Goal: Transaction & Acquisition: Purchase product/service

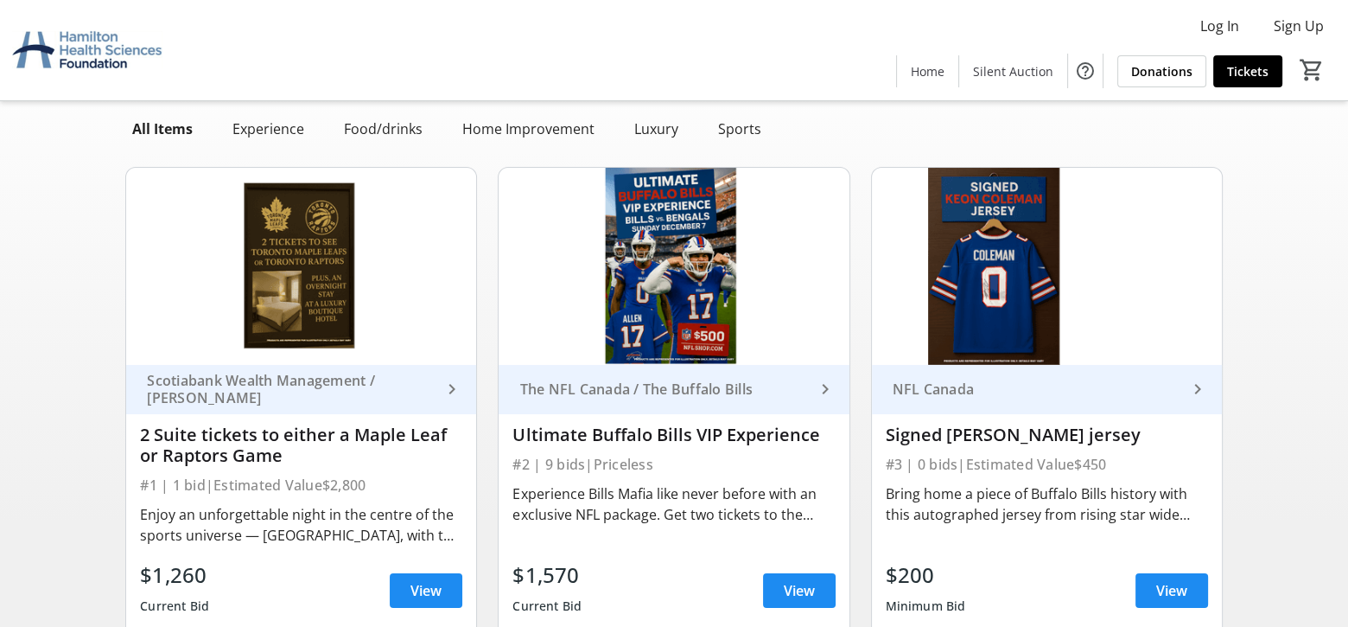
scroll to position [173, 0]
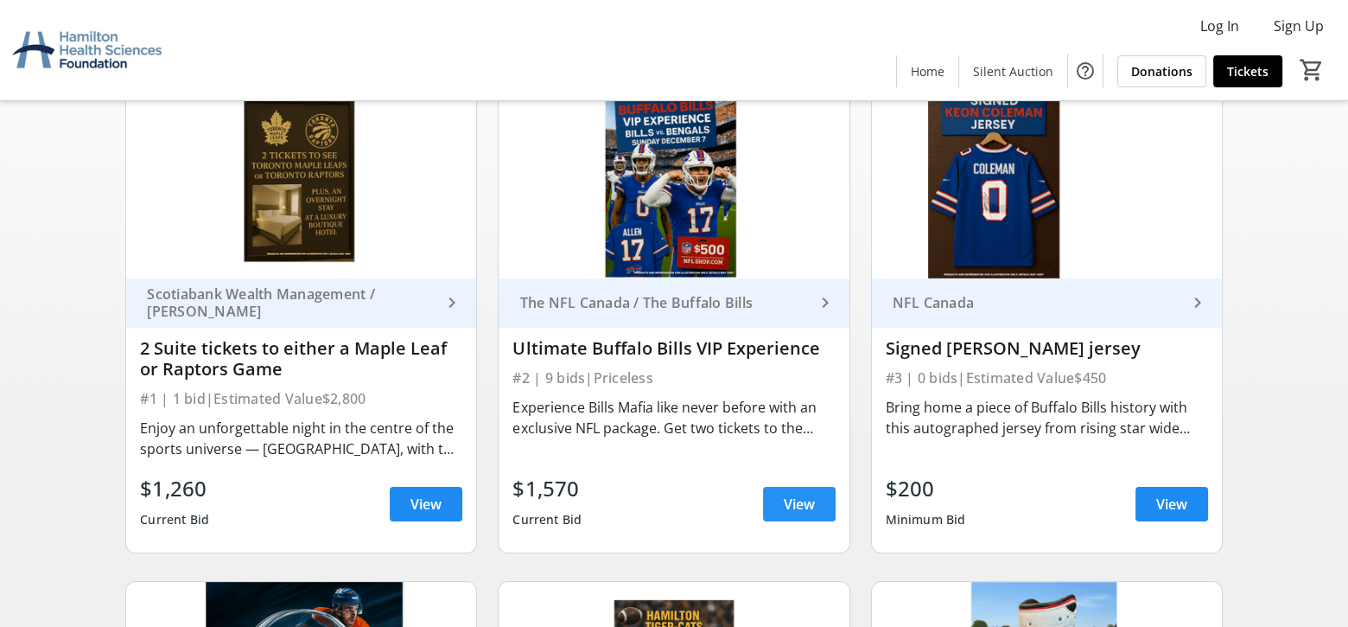
click at [789, 496] on span "View" at bounding box center [799, 504] width 31 height 21
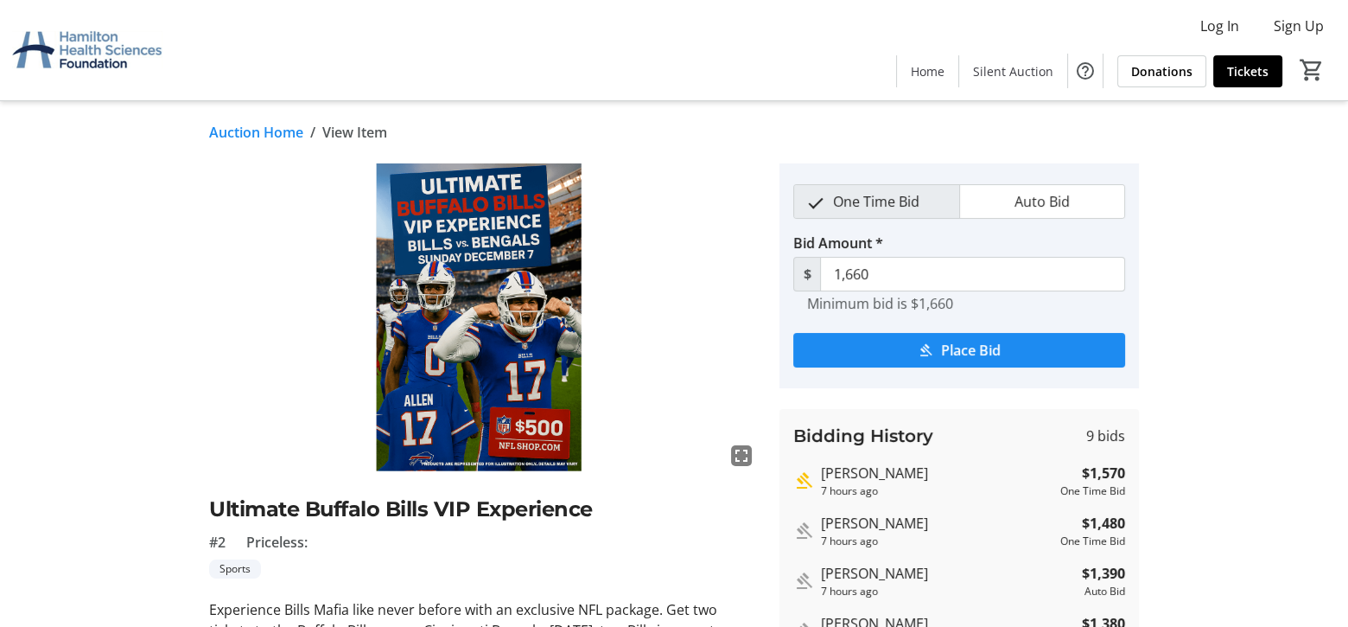
scroll to position [173, 0]
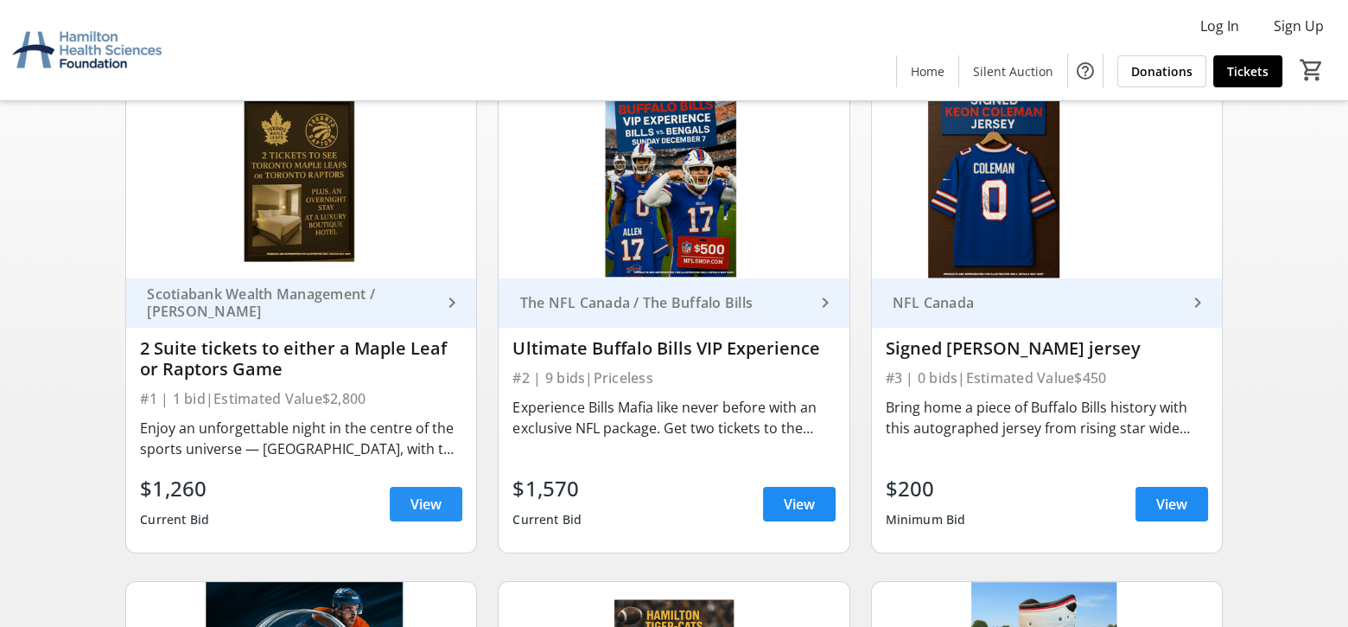
click at [429, 509] on span "View" at bounding box center [426, 504] width 31 height 21
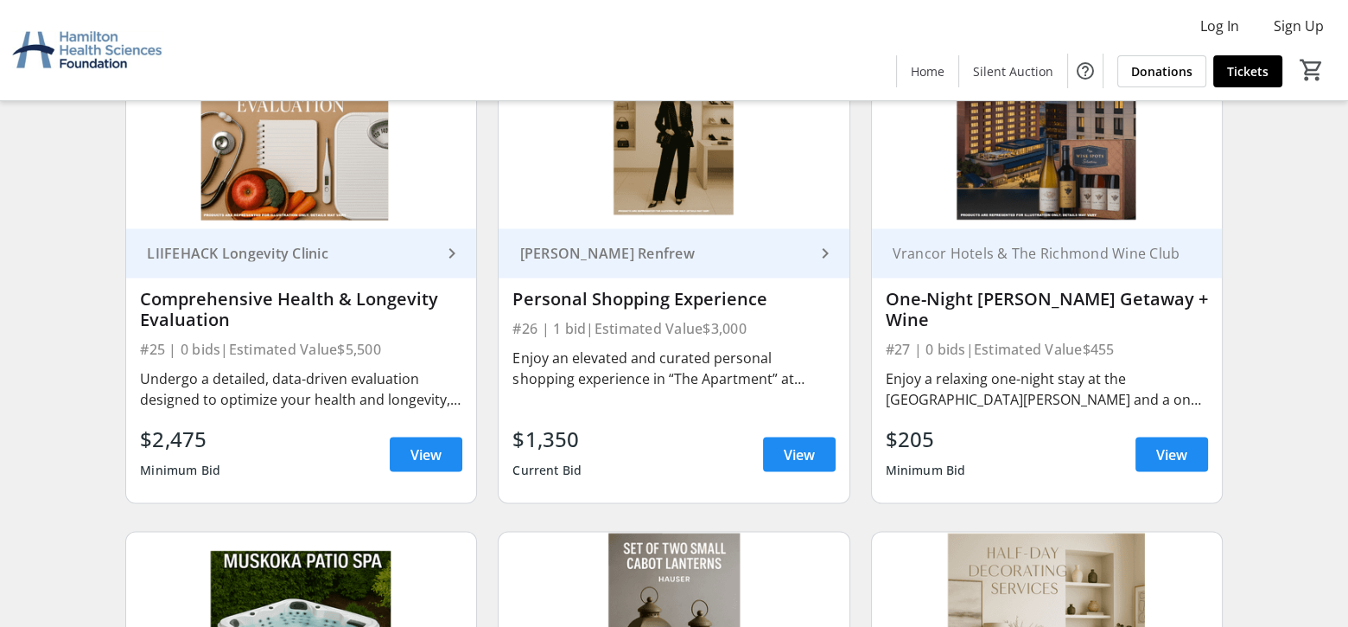
scroll to position [4092, 0]
